Goal: Transaction & Acquisition: Purchase product/service

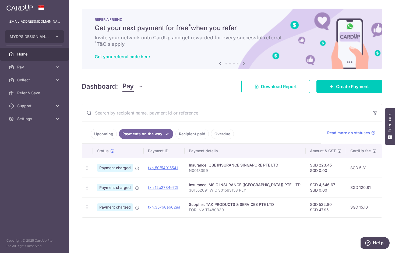
click at [101, 134] on link "Upcoming" at bounding box center [104, 134] width 26 height 10
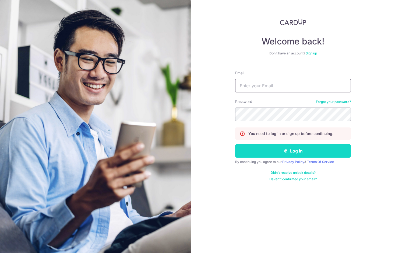
type input "[EMAIL_ADDRESS][DOMAIN_NAME]"
click at [306, 152] on button "Log in" at bounding box center [293, 150] width 116 height 13
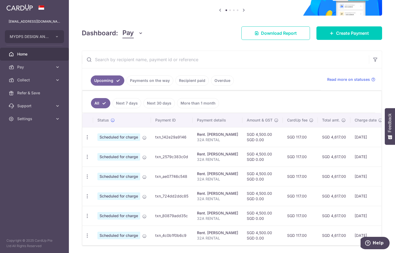
scroll to position [54, 0]
click at [87, 138] on icon "button" at bounding box center [88, 137] width 6 height 6
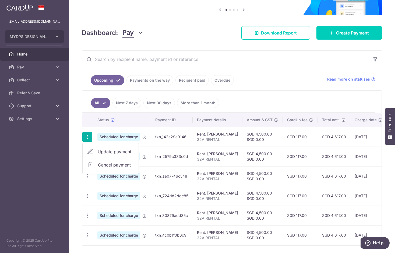
click at [116, 148] on link "Update payment" at bounding box center [111, 151] width 56 height 13
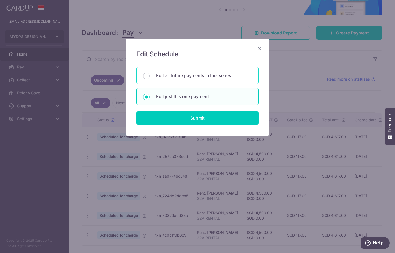
click at [179, 79] on div "Edit all future payments in this series" at bounding box center [197, 75] width 122 height 17
radio input "true"
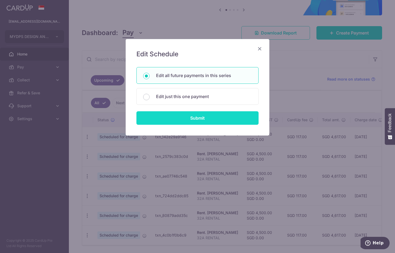
click at [208, 118] on input "Submit" at bounding box center [197, 117] width 122 height 13
radio input "true"
type input "4,500.00"
type input "0.00"
type input "32A RENTAL"
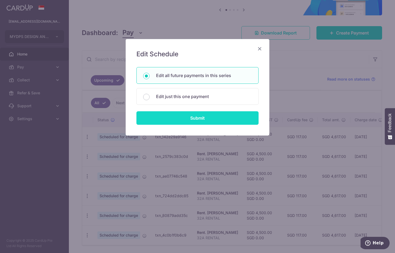
type input "32A RENTAL"
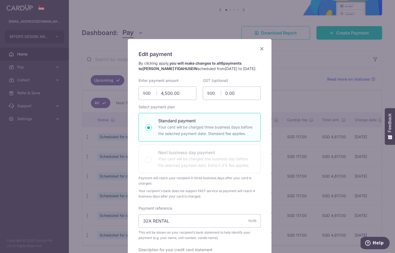
drag, startPoint x: 213, startPoint y: 44, endPoint x: 123, endPoint y: 55, distance: 91.3
click at [80, 55] on div "Edit payment By clicking apply, you will make changes to all 6 payments to ALI …" at bounding box center [197, 126] width 395 height 253
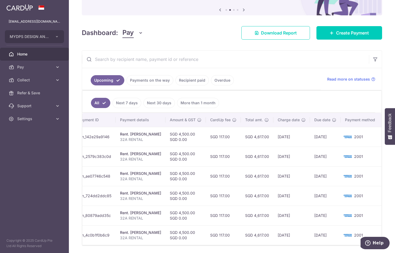
scroll to position [0, 0]
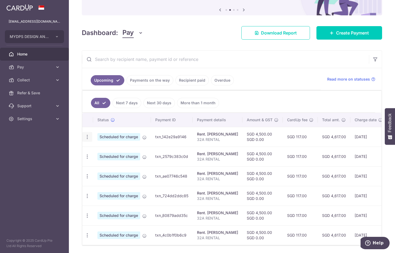
click at [89, 136] on icon "button" at bounding box center [88, 137] width 6 height 6
click at [110, 151] on span "Update payment" at bounding box center [116, 151] width 37 height 6
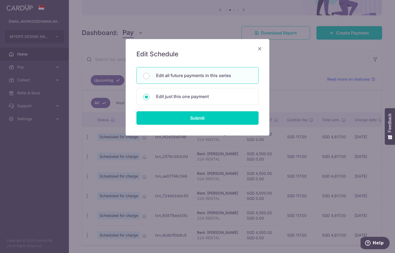
click at [184, 80] on div "Edit all future payments in this series" at bounding box center [197, 75] width 122 height 17
radio input "true"
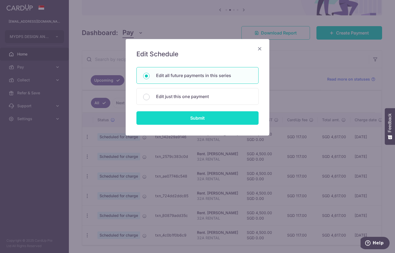
click at [196, 120] on input "Submit" at bounding box center [197, 117] width 122 height 13
radio input "true"
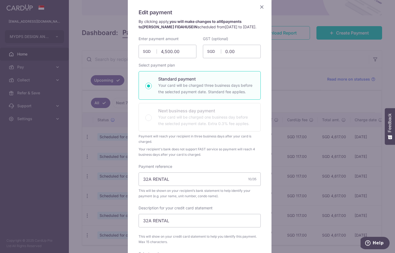
scroll to position [41, 0]
click at [259, 9] on icon "Close" at bounding box center [262, 7] width 6 height 7
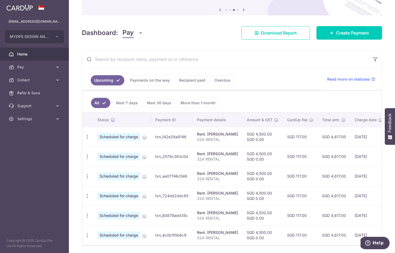
click at [37, 54] on span "Home" at bounding box center [35, 53] width 36 height 5
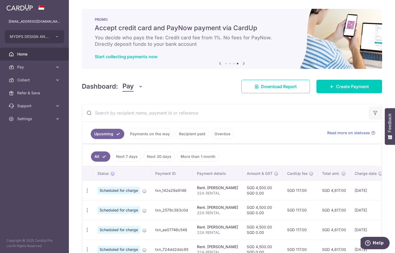
click at [373, 114] on icon "button" at bounding box center [375, 112] width 5 height 5
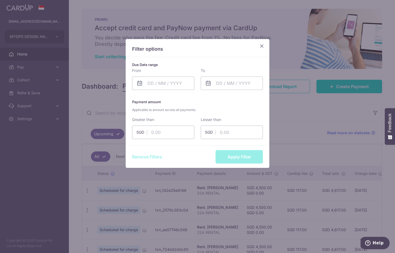
click at [262, 47] on icon "Close" at bounding box center [262, 46] width 6 height 7
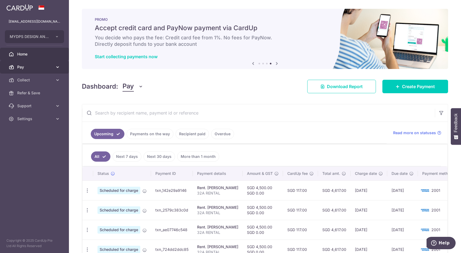
click at [37, 68] on span "Pay" at bounding box center [35, 66] width 36 height 5
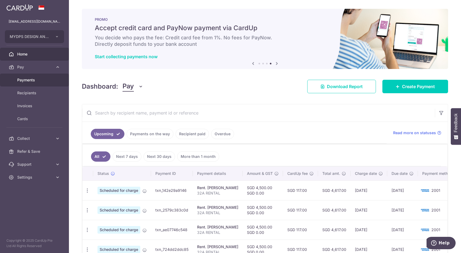
click at [41, 80] on span "Payments" at bounding box center [35, 79] width 36 height 5
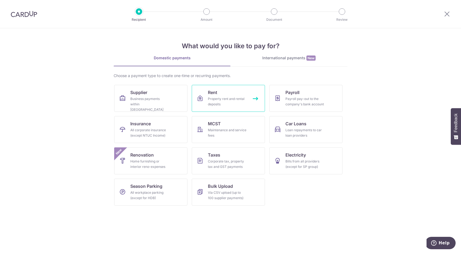
click at [244, 100] on div "Property rent and rental deposits" at bounding box center [227, 101] width 39 height 11
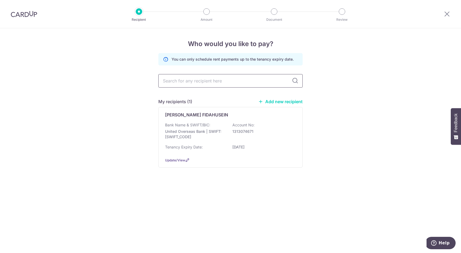
click at [208, 80] on input "text" at bounding box center [230, 80] width 144 height 13
click at [366, 189] on div "Who would you like to pay? You can only schedule rent payments up to the tenanc…" at bounding box center [230, 140] width 461 height 225
click at [132, 114] on div "Who would you like to pay? You can only schedule rent payments up to the tenanc…" at bounding box center [230, 140] width 461 height 225
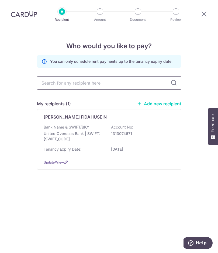
click at [65, 85] on input "text" at bounding box center [109, 82] width 144 height 13
type input "tan seng renovation"
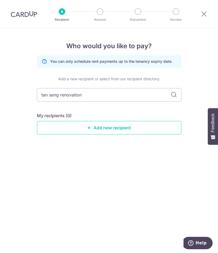
click at [173, 79] on div "Add a new recipient or select from our recipient directory." at bounding box center [109, 78] width 144 height 5
click at [124, 130] on link "Add new recipient" at bounding box center [109, 127] width 144 height 13
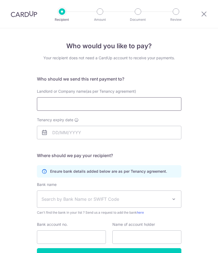
click at [107, 105] on input "Landlord or Company name(as per Tenancy agreement)" at bounding box center [109, 103] width 144 height 13
type input "t"
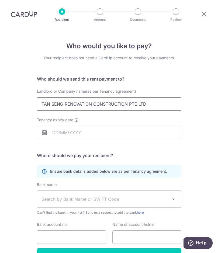
type input "TAN SENG RENOVATION CONSTRUCTION PTE LTD"
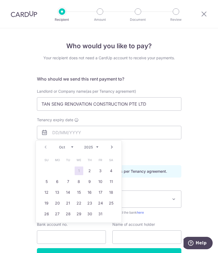
click at [79, 171] on link "1" at bounding box center [79, 170] width 9 height 9
type input "[DATE]"
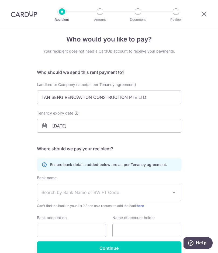
scroll to position [34, 0]
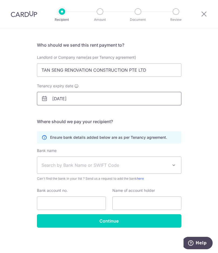
click at [73, 99] on input "[DATE]" at bounding box center [109, 98] width 144 height 13
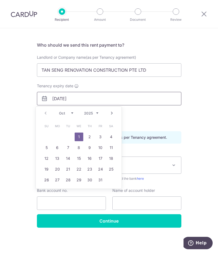
drag, startPoint x: 87, startPoint y: 99, endPoint x: 32, endPoint y: 99, distance: 54.6
click at [34, 99] on div "Tenancy expiry date 01/10/2025" at bounding box center [109, 94] width 151 height 22
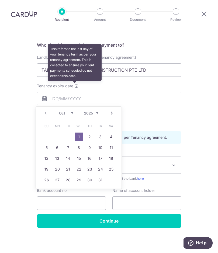
click at [75, 86] on icon at bounding box center [76, 86] width 4 height 4
click at [75, 92] on input "Tenancy expiry date This refers to the last day of your tenancy term as per you…" at bounding box center [109, 98] width 144 height 13
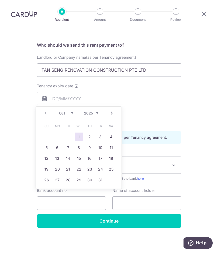
click at [177, 117] on form "Who should we send this rent payment to? Landlord or Company name(as per Tenanc…" at bounding box center [109, 135] width 144 height 186
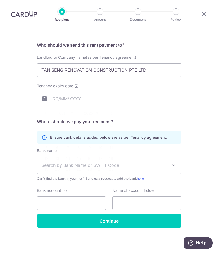
click at [75, 100] on input "Tenancy expiry date" at bounding box center [109, 98] width 144 height 13
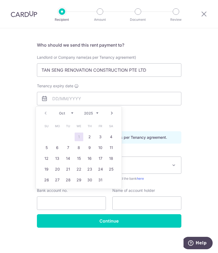
click at [51, 135] on table "Su Mo Tu We Th Fr Sa 1 2 3 4 5 6 7 8 9 10 11 12 13 14 15 16 17 18 19 20 21 22 2…" at bounding box center [78, 153] width 75 height 65
click at [64, 114] on select "Oct Nov Dec" at bounding box center [66, 113] width 14 height 4
click at [93, 111] on select "2025 2026 2027 2028 2029 2030 2031 2032 2033 2034 2035" at bounding box center [91, 113] width 14 height 4
click at [61, 113] on select "Jan Feb Mar Apr May Jun Jul Aug Sep Oct Nov Dec" at bounding box center [66, 113] width 14 height 4
click at [47, 178] on link "28" at bounding box center [46, 180] width 9 height 9
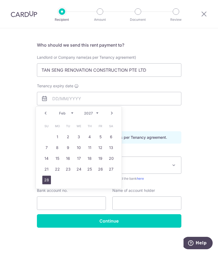
type input "28/02/2027"
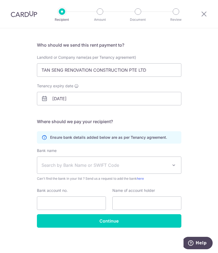
click at [128, 119] on h5 "Where should we pay your recipient?" at bounding box center [109, 121] width 144 height 6
click at [197, 141] on div "Who would you like to pay? Your recipient does not need a CardUp account to rec…" at bounding box center [109, 123] width 218 height 258
click at [125, 164] on span "Search by Bank Name or SWIFT Code" at bounding box center [104, 165] width 127 height 6
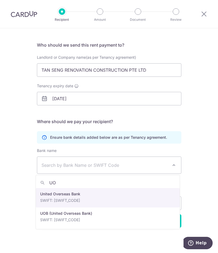
type input "UO"
select select "23668"
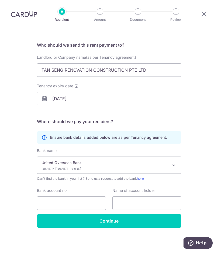
click at [16, 188] on div "Who would you like to pay? Your recipient does not need a CardUp account to rec…" at bounding box center [109, 123] width 218 height 258
click at [58, 197] on input "Bank account no." at bounding box center [71, 202] width 69 height 13
drag, startPoint x: 84, startPoint y: 202, endPoint x: 2, endPoint y: 199, distance: 82.7
click at [2, 199] on div "Who would you like to pay? Your recipient does not need a CardUp account to rec…" at bounding box center [109, 123] width 218 height 258
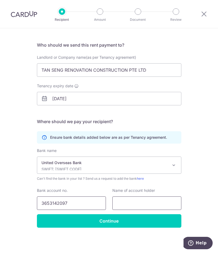
type input "3653142097"
click at [136, 202] on input "text" at bounding box center [146, 202] width 69 height 13
click at [135, 205] on input "text" at bounding box center [146, 202] width 69 height 13
drag, startPoint x: 173, startPoint y: 206, endPoint x: 217, endPoint y: 206, distance: 44.4
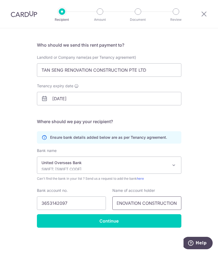
click at [217, 206] on section "Who would you like to pay? Your recipient does not need a CardUp account to rec…" at bounding box center [109, 140] width 218 height 225
click at [170, 206] on input "TAN SENG RENOVATION CONSTRUCTION" at bounding box center [146, 202] width 69 height 13
click at [176, 205] on input "TAN SENG RENOVATION CONSTRUCTION" at bounding box center [146, 202] width 69 height 13
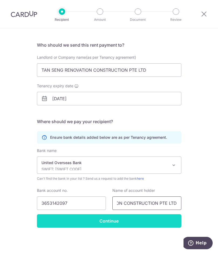
type input "TAN SENG RENOVATION CONSTRUCTION PTE LTD"
click at [98, 223] on input "Continue" at bounding box center [109, 220] width 144 height 13
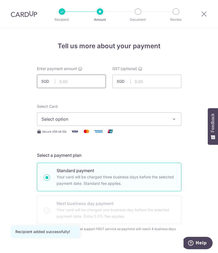
click at [80, 82] on input "text" at bounding box center [71, 81] width 69 height 13
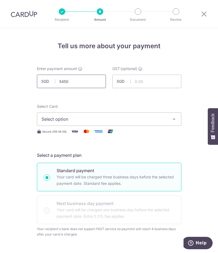
drag, startPoint x: 88, startPoint y: 82, endPoint x: 33, endPoint y: 81, distance: 55.2
click at [34, 81] on div "Enter payment amount SGD 5450" at bounding box center [71, 77] width 75 height 22
type input "5,000.00"
click at [144, 80] on input "text" at bounding box center [146, 81] width 69 height 13
type input "450.00"
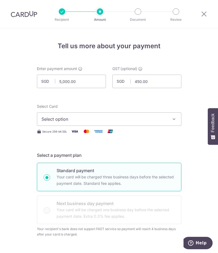
click at [84, 121] on span "Select option" at bounding box center [103, 119] width 125 height 6
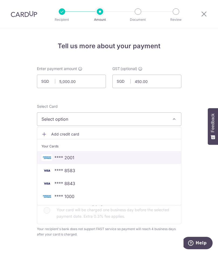
click at [77, 158] on span "**** 2001" at bounding box center [108, 157] width 135 height 6
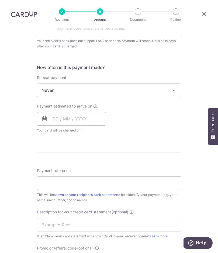
scroll to position [188, 0]
click at [124, 92] on span "Never" at bounding box center [109, 89] width 144 height 13
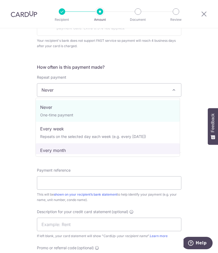
select select "3"
type input "28/02/2027"
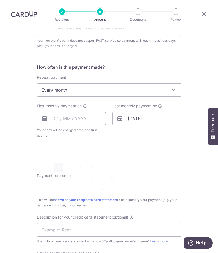
click at [51, 121] on input "text" at bounding box center [71, 118] width 69 height 13
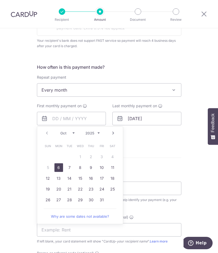
click at [78, 156] on table "Sun Mon Tue Wed Thu Fri Sat 1 2 3 4 5 6 7 8 9 10 11 12 13 14 15 16 17 18 19 20 …" at bounding box center [80, 173] width 75 height 65
click at [57, 168] on link "6" at bounding box center [58, 167] width 9 height 9
type input "[DATE]"
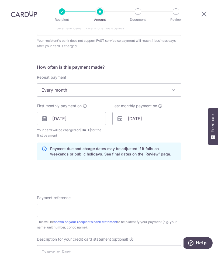
click at [163, 132] on div "Last monthly payment on 28/02/2027" at bounding box center [146, 120] width 75 height 35
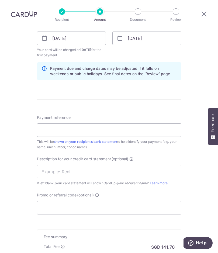
scroll to position [269, 0]
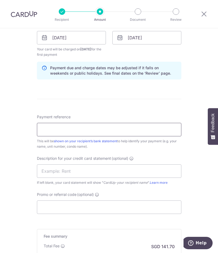
click at [54, 125] on input "Payment reference" at bounding box center [109, 129] width 144 height 13
drag, startPoint x: 82, startPoint y: 128, endPoint x: 112, endPoint y: 131, distance: 30.6
click at [112, 131] on input "FOR 05-50 RENTAL SYNERGY@KB" at bounding box center [109, 129] width 144 height 13
click at [131, 117] on div "Payment reference FOR 05-50 RENTAL SYNERGY@KB 27/35 This will be shown on your …" at bounding box center [109, 131] width 144 height 35
click at [10, 174] on div "Tell us more about your payment Enter payment amount SGD 5,000.00 5000.00 GST (…" at bounding box center [109, 42] width 218 height 566
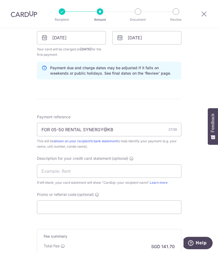
click at [27, 169] on div "Tell us more about your payment Enter payment amount SGD 5,000.00 5000.00 GST (…" at bounding box center [109, 42] width 218 height 566
drag, startPoint x: 85, startPoint y: 131, endPoint x: 129, endPoint y: 134, distance: 43.9
click at [129, 134] on input "FOR 05-50 RENTAL SYNERGY@KB" at bounding box center [109, 129] width 144 height 13
click at [51, 129] on input "FOR 05-50 RENTAL" at bounding box center [109, 129] width 144 height 13
paste input "SYNERGY@KB"
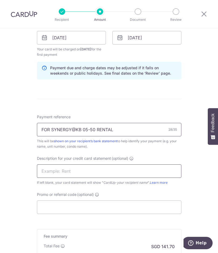
type input "FOR SYNERGY@KB 05-50 RENTAL"
click at [66, 173] on input "text" at bounding box center [109, 170] width 144 height 13
paste input "SYNERGY@KB"
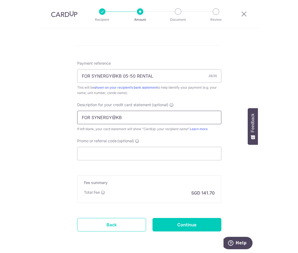
scroll to position [323, 0]
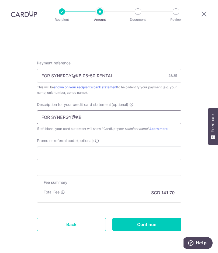
drag, startPoint x: 51, startPoint y: 118, endPoint x: 29, endPoint y: 118, distance: 22.1
click at [89, 119] on input "SYNERGY@KB" at bounding box center [109, 116] width 144 height 13
type input "SYNERGY@KB RENT"
click at [87, 155] on input "Promo or referral code (optional)" at bounding box center [109, 152] width 144 height 13
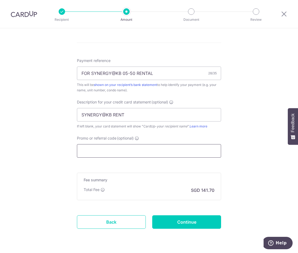
click at [100, 149] on input "Promo or referral code (optional)" at bounding box center [149, 150] width 144 height 13
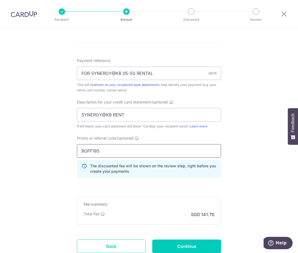
type input "BOFF185"
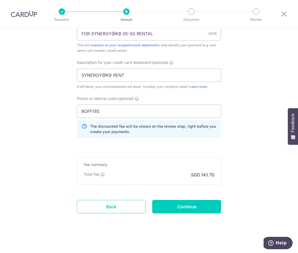
scroll to position [363, 0]
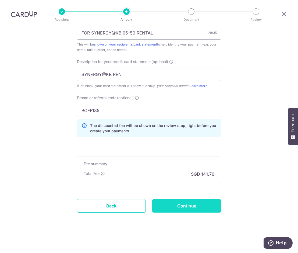
click at [195, 207] on input "Continue" at bounding box center [186, 205] width 69 height 13
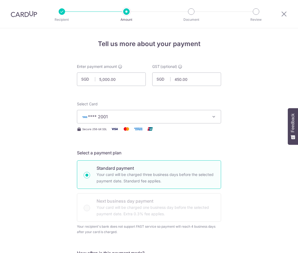
scroll to position [349, 0]
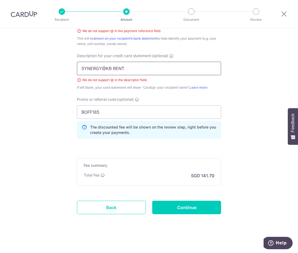
click at [105, 67] on input "SYNERGY@KB RENT" at bounding box center [149, 68] width 144 height 13
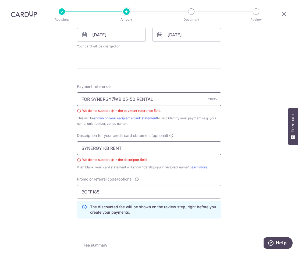
scroll to position [269, 0]
type input "SYNERGY KB RENT"
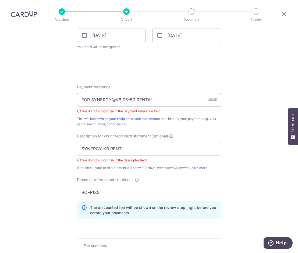
drag, startPoint x: 116, startPoint y: 99, endPoint x: 112, endPoint y: 99, distance: 3.5
click at [112, 99] on input "FOR SYNERGY@KB 05-50 RENTAL" at bounding box center [149, 99] width 144 height 13
type input "FOR SYNERGY KB 05-50 RENTAL"
click at [56, 92] on div "Tell us more about your payment Enter payment amount SGD 5,000.00 5000.00 GST (…" at bounding box center [149, 46] width 298 height 575
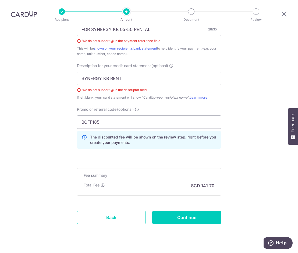
scroll to position [351, 0]
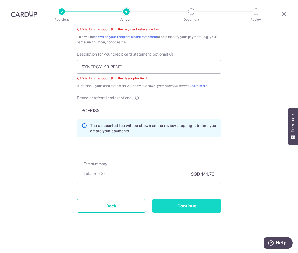
click at [188, 205] on input "Continue" at bounding box center [186, 205] width 69 height 13
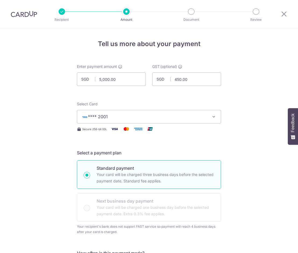
scroll to position [343, 0]
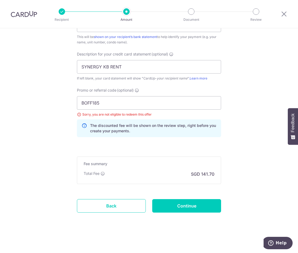
click at [162, 88] on div "Promo or referral code (optional) BOFF185 Sorry, you are not eligible to redeem…" at bounding box center [149, 112] width 144 height 50
drag, startPoint x: 118, startPoint y: 104, endPoint x: 34, endPoint y: 106, distance: 84.6
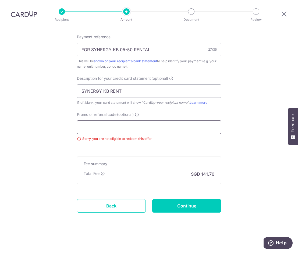
scroll to position [319, 0]
click at [180, 209] on input "Continue" at bounding box center [186, 205] width 69 height 13
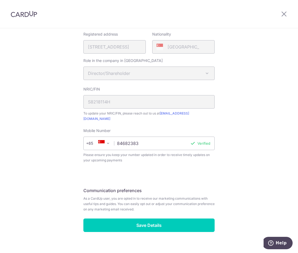
scroll to position [144, 0]
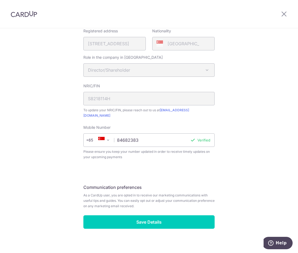
click at [157, 134] on input "84682383" at bounding box center [148, 139] width 131 height 13
drag, startPoint x: 160, startPoint y: 134, endPoint x: 93, endPoint y: 138, distance: 66.6
click at [93, 138] on div "+376 +971 +93 +1268 +1264 +355 +374 +244 +0 +54 +1684 +43 +61 +297 +358 +994 +3…" at bounding box center [148, 139] width 131 height 13
click at [59, 139] on div "Review your details Your Details First name [PERSON_NAME] Last name [PERSON_NAM…" at bounding box center [149, 71] width 298 height 374
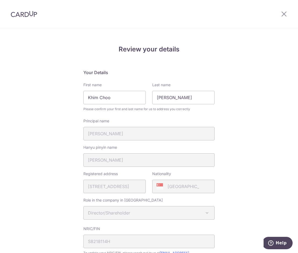
scroll to position [0, 0]
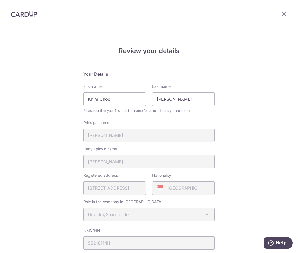
click at [29, 14] on img at bounding box center [24, 14] width 26 height 6
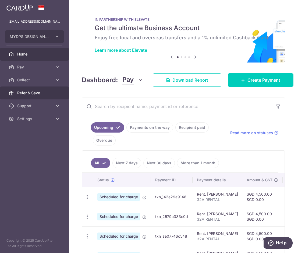
click at [38, 93] on span "Refer & Save" at bounding box center [35, 92] width 36 height 5
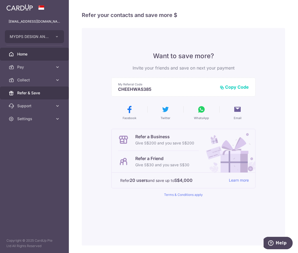
click at [42, 54] on span "Home" at bounding box center [35, 53] width 36 height 5
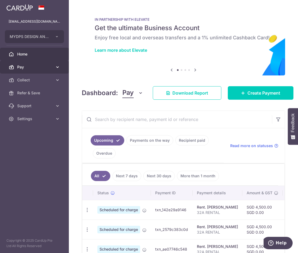
click at [58, 68] on icon at bounding box center [57, 66] width 5 height 5
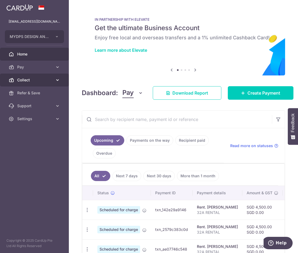
click at [58, 81] on icon at bounding box center [57, 79] width 5 height 5
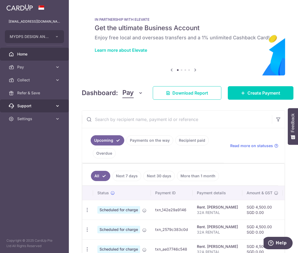
click at [56, 102] on link "Support" at bounding box center [34, 105] width 69 height 13
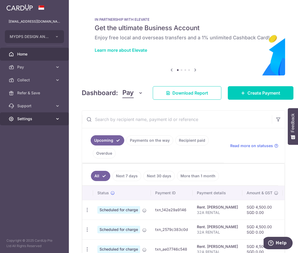
click at [58, 120] on icon at bounding box center [57, 118] width 5 height 5
click at [195, 70] on icon at bounding box center [195, 69] width 6 height 7
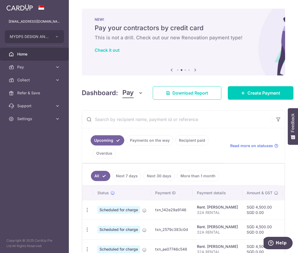
click at [195, 70] on icon at bounding box center [195, 69] width 6 height 7
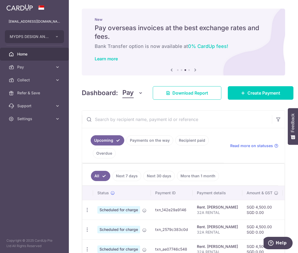
click at [195, 70] on icon at bounding box center [195, 69] width 6 height 7
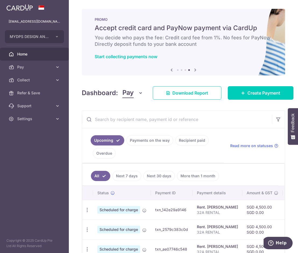
click at [195, 71] on icon at bounding box center [195, 69] width 6 height 7
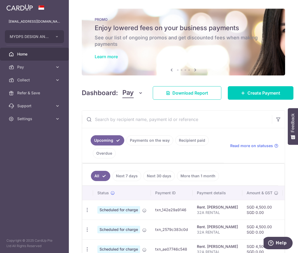
click at [113, 58] on link "Learn more" at bounding box center [106, 56] width 23 height 5
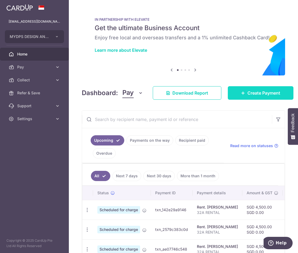
click at [245, 94] on icon at bounding box center [243, 93] width 4 height 4
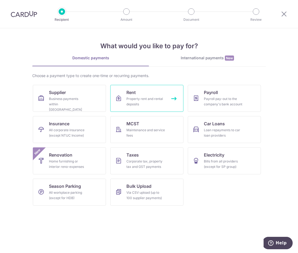
click at [163, 99] on div "Property rent and rental deposits" at bounding box center [146, 101] width 39 height 11
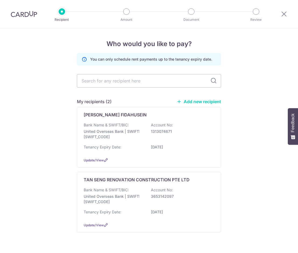
click at [142, 76] on input "text" at bounding box center [149, 80] width 144 height 13
drag, startPoint x: 0, startPoint y: 0, endPoint x: 142, endPoint y: 76, distance: 161.0
click at [142, 76] on input "text" at bounding box center [149, 80] width 144 height 13
click at [248, 139] on div "Who would you like to pay? You can only schedule rent payments up to the tenanc…" at bounding box center [149, 147] width 298 height 238
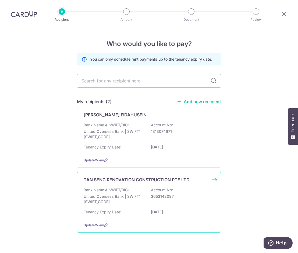
click at [185, 192] on div "Bank Name & SWIFT/BIC: United Overseas Bank | SWIFT: [SWIFT_CODE] Account No: 3…" at bounding box center [149, 197] width 131 height 20
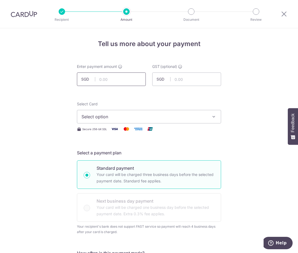
click at [117, 80] on input "text" at bounding box center [111, 78] width 69 height 13
type input "4"
type input "5,000.00"
click at [179, 83] on input "text" at bounding box center [186, 78] width 69 height 13
type input "450.00"
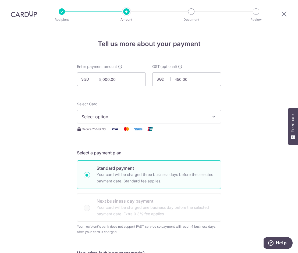
click at [101, 116] on span "Select option" at bounding box center [144, 116] width 125 height 6
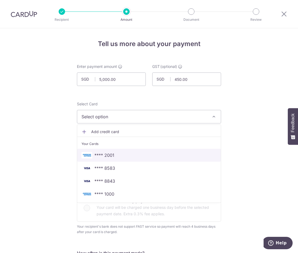
click at [115, 155] on span "**** 2001" at bounding box center [149, 155] width 135 height 6
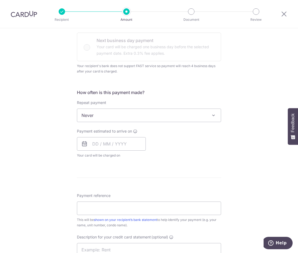
scroll to position [161, 0]
click at [118, 115] on span "Never" at bounding box center [149, 114] width 144 height 13
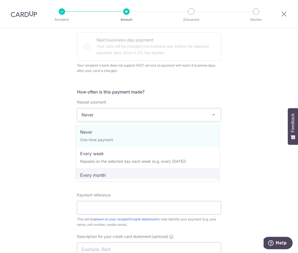
select select "3"
type input "[DATE]"
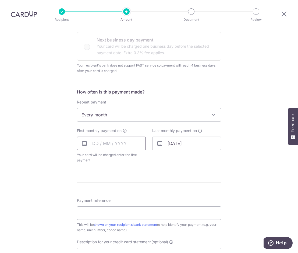
click at [93, 148] on input "text" at bounding box center [111, 142] width 69 height 13
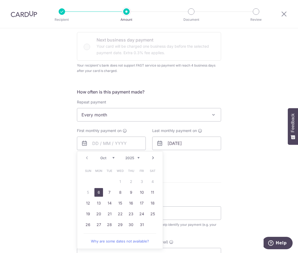
click at [94, 193] on link "6" at bounding box center [98, 192] width 9 height 9
type input "[DATE]"
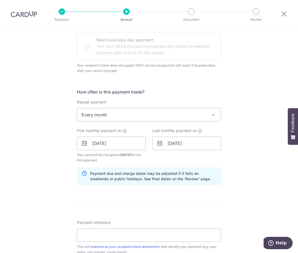
click at [152, 192] on form "Enter payment amount SGD 5,000.00 5000.00 GST (optional) SGD 450.00 450.00 Sele…" at bounding box center [149, 154] width 144 height 503
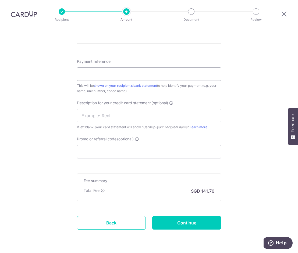
scroll to position [322, 0]
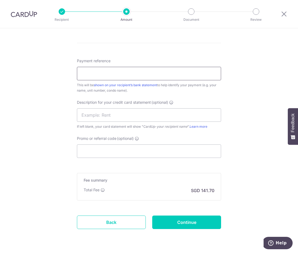
click at [131, 71] on input "Payment reference" at bounding box center [149, 73] width 144 height 13
type input "FOR SYNERGY KB 05-50 RENTAL"
type input "SYNERGY KB RENT"
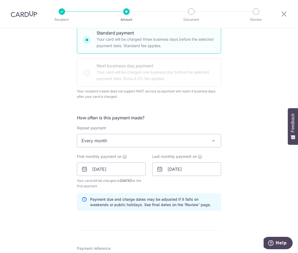
click at [110, 142] on span "Every month" at bounding box center [149, 140] width 144 height 13
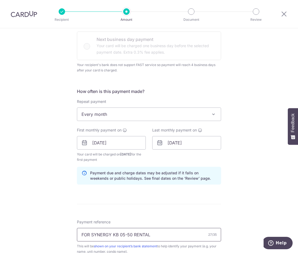
scroll to position [162, 0]
click at [59, 184] on div "Tell us more about your payment Enter payment amount SGD 5,000.00 5000.00 GST (…" at bounding box center [149, 147] width 298 height 563
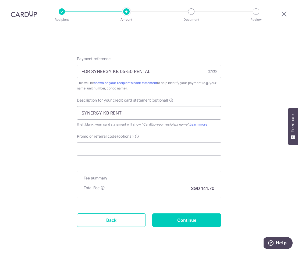
scroll to position [339, 0]
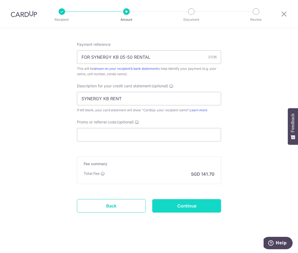
click at [190, 209] on input "Continue" at bounding box center [186, 205] width 69 height 13
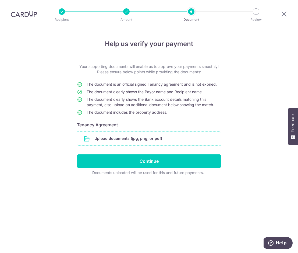
click at [141, 142] on input "file" at bounding box center [149, 138] width 144 height 14
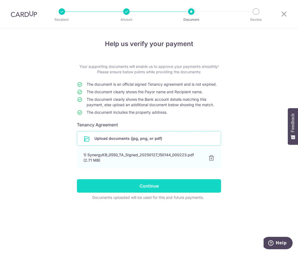
click at [175, 188] on input "Continue" at bounding box center [149, 185] width 144 height 13
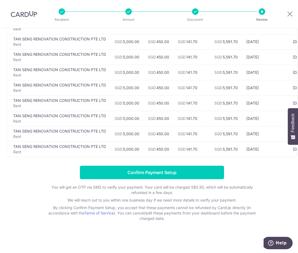
scroll to position [190, 0]
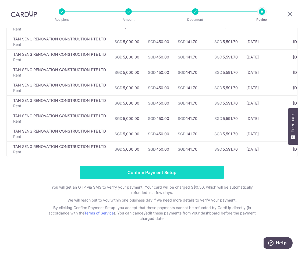
click at [181, 174] on input "Confirm Payment Setup" at bounding box center [152, 172] width 144 height 13
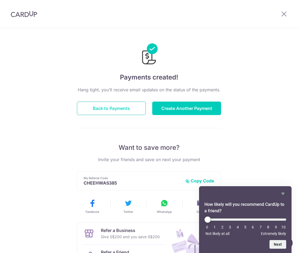
click at [118, 107] on button "Back to Payments" at bounding box center [111, 107] width 69 height 13
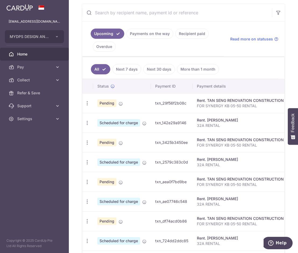
scroll to position [107, 0]
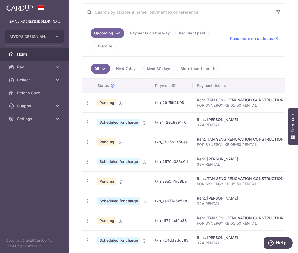
click at [197, 153] on td "Rent. ALI HUSEIN FIDAHUSEIN 32A RENTAL" at bounding box center [249, 162] width 112 height 20
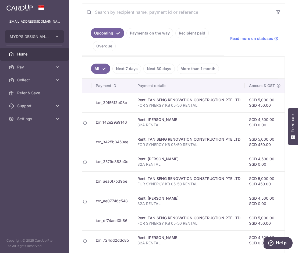
scroll to position [0, 236]
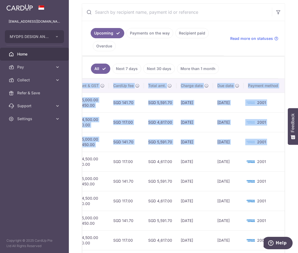
drag, startPoint x: 200, startPoint y: 152, endPoint x: 312, endPoint y: 153, distance: 111.7
click at [298, 153] on html "accounts@mydpssg.com MYDPS DESIGN AND CONSTRUCTION PTE. LTD. Add new company MY…" at bounding box center [149, 126] width 298 height 253
click at [75, 169] on div "× Pause Schedule Pause all future payments in this series Pause just this one p…" at bounding box center [183, 126] width 229 height 253
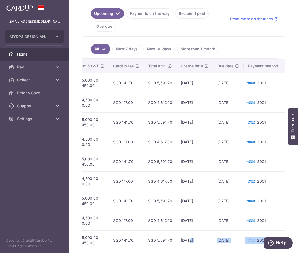
scroll to position [131, 0]
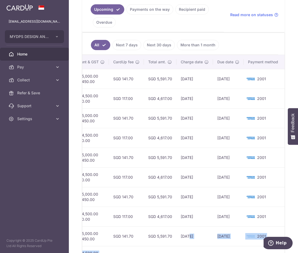
drag, startPoint x: 188, startPoint y: 253, endPoint x: 126, endPoint y: 249, distance: 62.0
click at [126, 249] on tbody "Update payment Cancel payment Pending txn_29f56f2b08c Rent. TAN SENG RENOVATION…" at bounding box center [66, 167] width 438 height 197
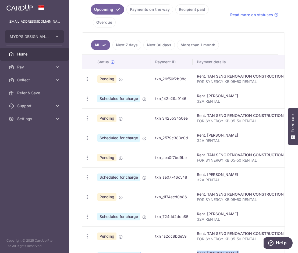
drag, startPoint x: 129, startPoint y: 226, endPoint x: 9, endPoint y: 221, distance: 120.4
click at [9, 221] on main "accounts@mydpssg.com MYDPS DESIGN AND CONSTRUCTION PTE. LTD. Add new company MY…" at bounding box center [149, 126] width 298 height 253
click at [78, 159] on div "× Pause Schedule Pause all future payments in this series Pause just this one p…" at bounding box center [183, 126] width 229 height 253
click at [87, 118] on icon "button" at bounding box center [88, 118] width 6 height 6
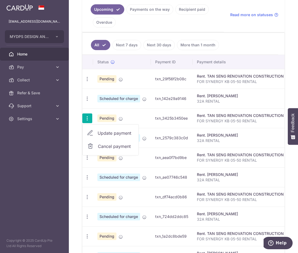
click at [114, 132] on span "Update payment" at bounding box center [116, 133] width 37 height 6
radio input "true"
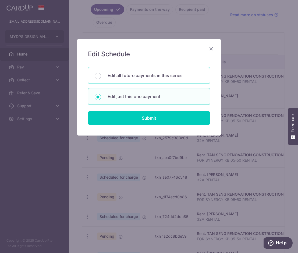
click at [155, 79] on div "Edit all future payments in this series" at bounding box center [149, 75] width 122 height 17
radio input "true"
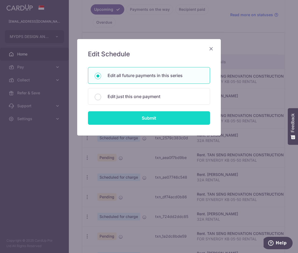
click at [162, 117] on input "Submit" at bounding box center [149, 117] width 122 height 13
radio input "true"
type input "5,000.00"
type input "450.00"
type input "FOR SYNERGY KB 05-50 RENTAL"
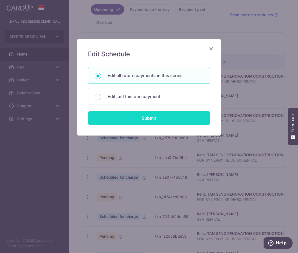
type input "SYNERGY KB RENT"
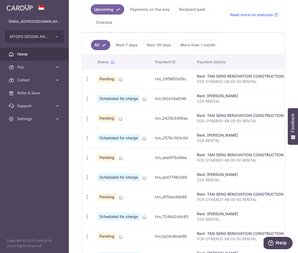
click at [31, 52] on span "Home" at bounding box center [35, 53] width 36 height 5
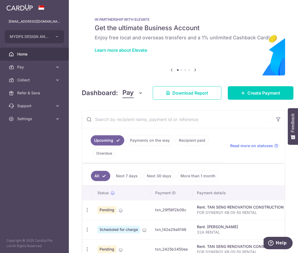
click at [142, 143] on link "Payments on the way" at bounding box center [150, 140] width 47 height 10
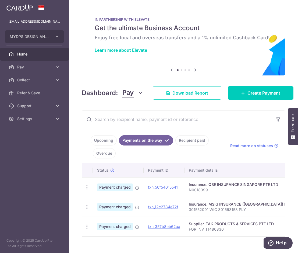
click at [192, 139] on link "Recipient paid" at bounding box center [192, 140] width 33 height 10
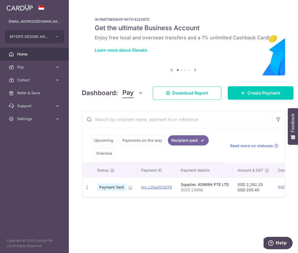
click at [146, 134] on ul "Upcoming Payments on the way Recipient paid Overdue" at bounding box center [153, 145] width 142 height 35
click at [148, 141] on link "Payments on the way" at bounding box center [142, 140] width 47 height 10
